Goal: Task Accomplishment & Management: Manage account settings

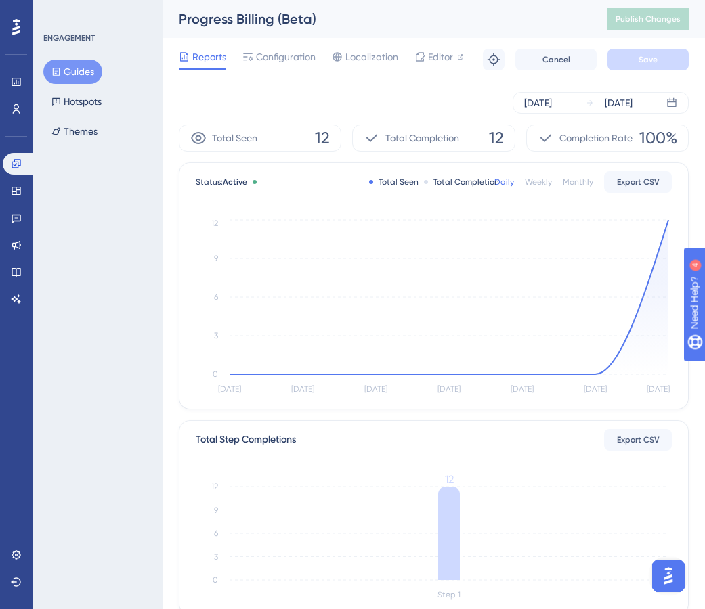
click at [441, 47] on div "Reports Configuration Localization Editor Troubleshoot Cancel Save" at bounding box center [434, 59] width 510 height 43
click at [439, 58] on span "Editor" at bounding box center [440, 57] width 25 height 16
click at [257, 60] on span "Configuration" at bounding box center [286, 57] width 60 height 16
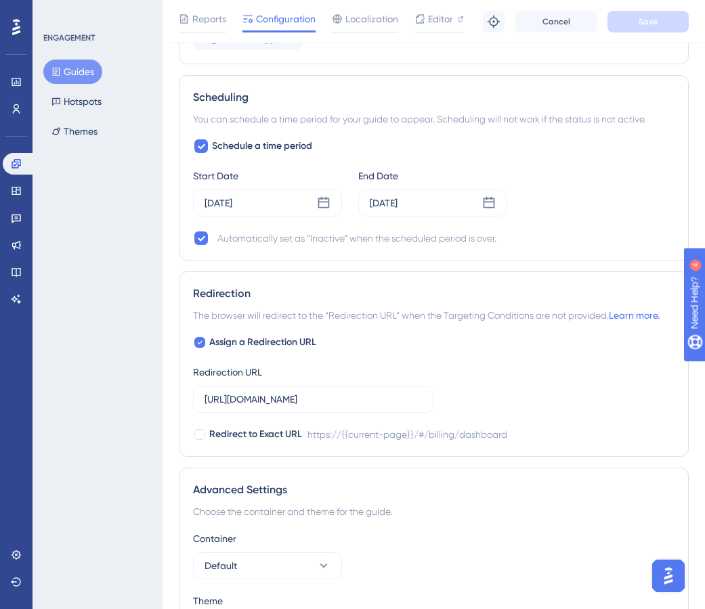
scroll to position [1060, 0]
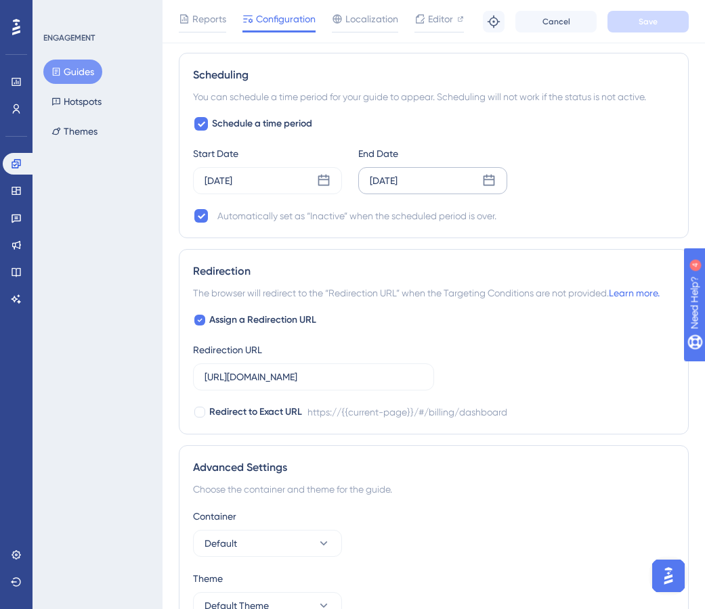
click at [394, 175] on div "Oct 04 2025" at bounding box center [384, 181] width 28 height 16
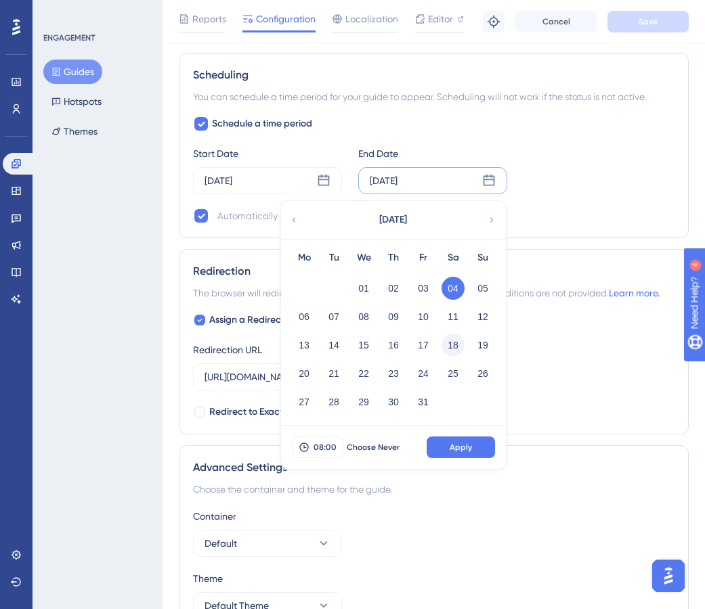
click at [452, 341] on button "18" at bounding box center [452, 345] width 23 height 23
click at [464, 445] on span "Apply" at bounding box center [460, 447] width 22 height 11
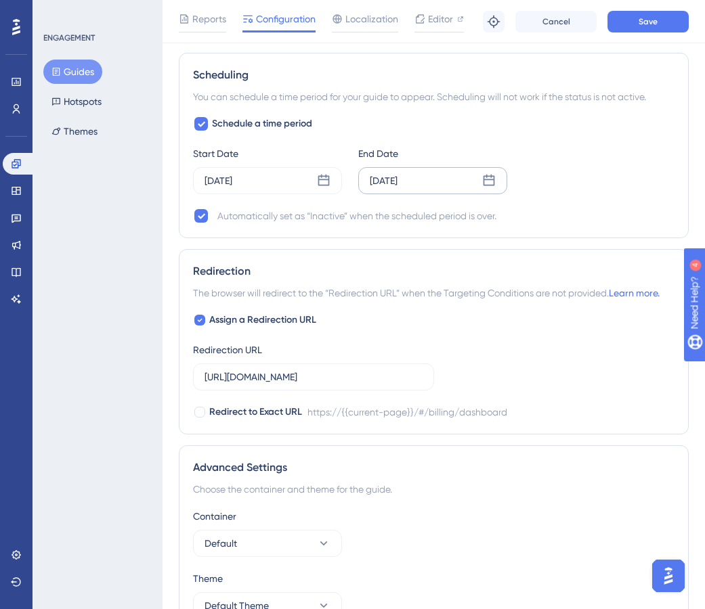
click at [443, 169] on div "Oct 18 2025" at bounding box center [432, 180] width 149 height 27
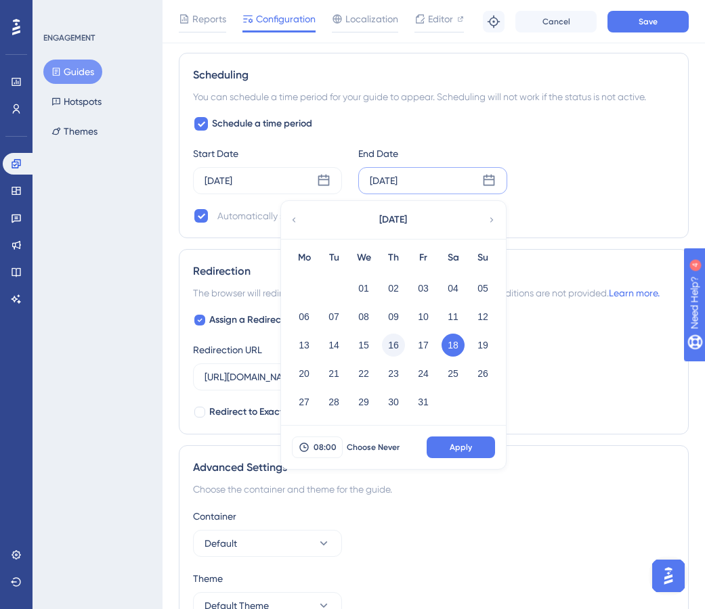
click at [392, 350] on button "16" at bounding box center [393, 345] width 23 height 23
click at [460, 441] on button "Apply" at bounding box center [460, 448] width 68 height 22
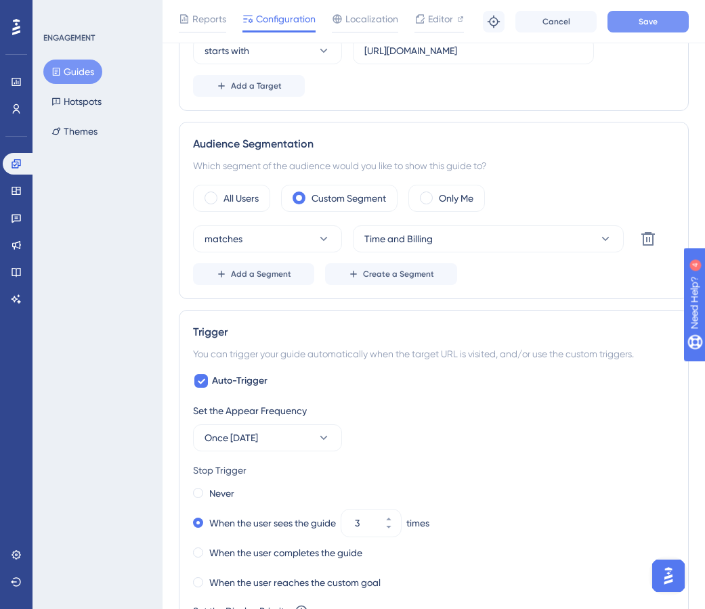
scroll to position [308, 0]
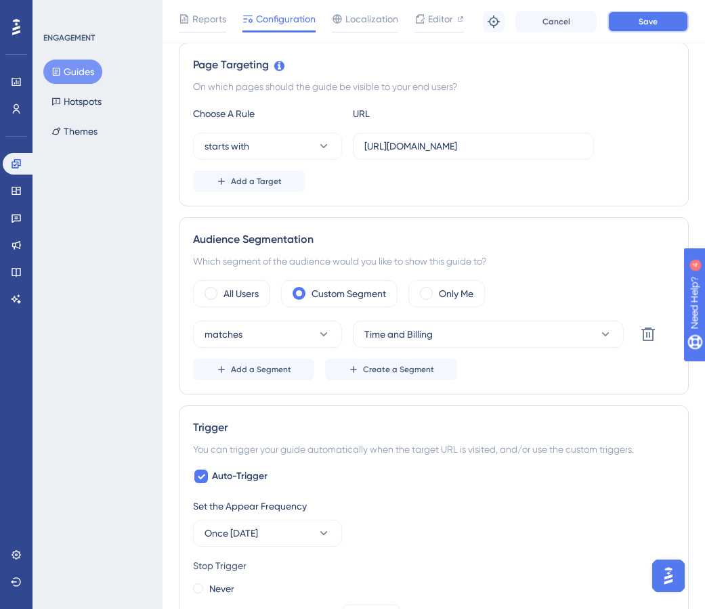
click at [660, 21] on button "Save" at bounding box center [647, 22] width 81 height 22
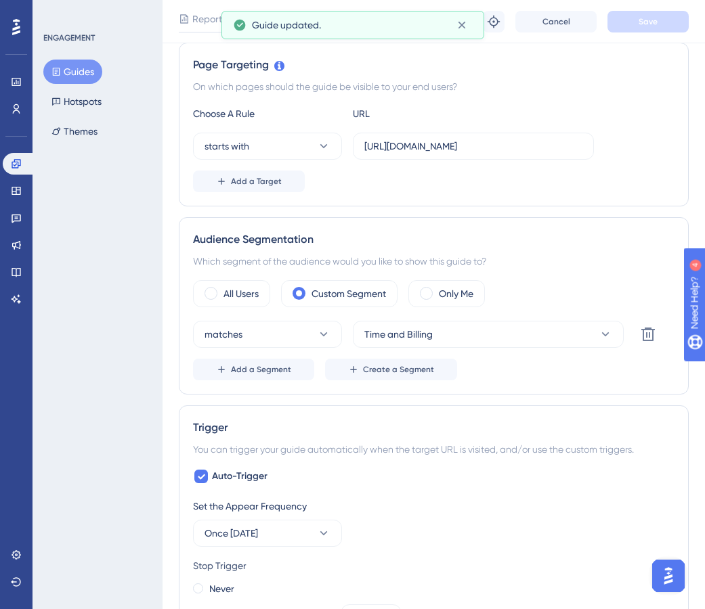
scroll to position [0, 0]
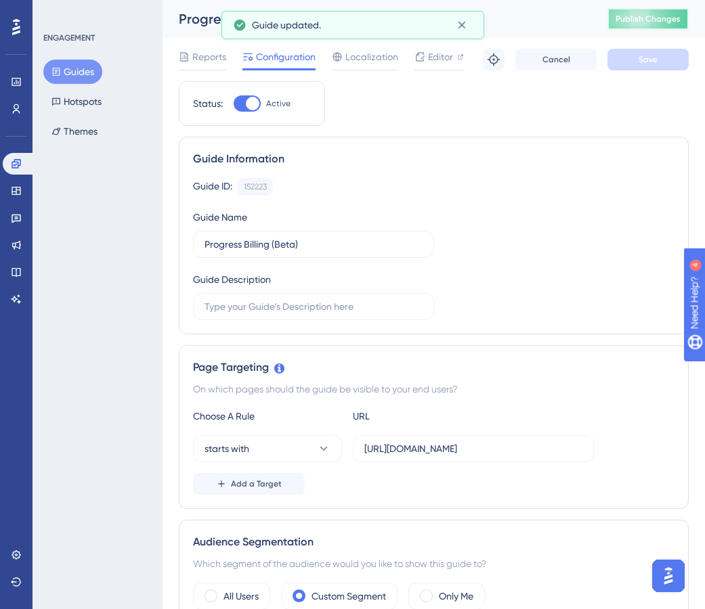
click at [649, 23] on span "Publish Changes" at bounding box center [647, 19] width 65 height 11
